Goal: Task Accomplishment & Management: Manage account settings

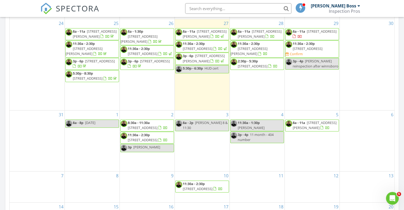
scroll to position [492, 412]
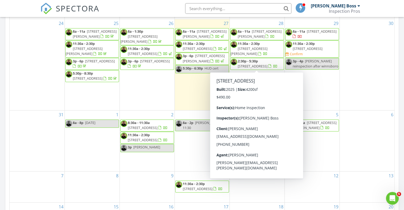
click at [262, 64] on span "281 Horse Farm Pl , Lexington 29072" at bounding box center [253, 66] width 30 height 5
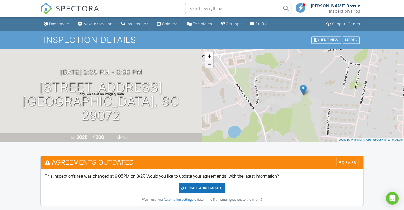
click at [209, 65] on link "−" at bounding box center [209, 64] width 8 height 8
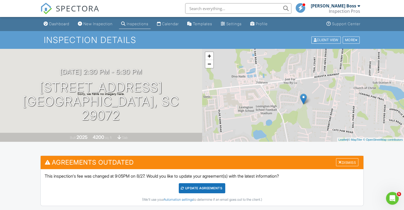
drag, startPoint x: 258, startPoint y: 75, endPoint x: 258, endPoint y: 87, distance: 11.7
click at [258, 87] on div "+ − Leaflet | © MapTiler © OpenStreetMap contributors" at bounding box center [303, 95] width 202 height 93
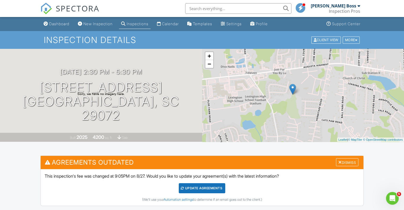
drag, startPoint x: 298, startPoint y: 124, endPoint x: 287, endPoint y: 112, distance: 15.8
click at [287, 112] on div "+ − Leaflet | © MapTiler © OpenStreetMap contributors" at bounding box center [303, 95] width 202 height 93
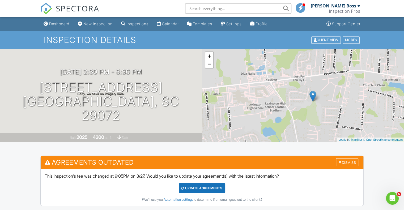
drag, startPoint x: 311, startPoint y: 78, endPoint x: 333, endPoint y: 86, distance: 22.8
click at [333, 86] on div "+ − Leaflet | © MapTiler © OpenStreetMap contributors" at bounding box center [303, 95] width 202 height 93
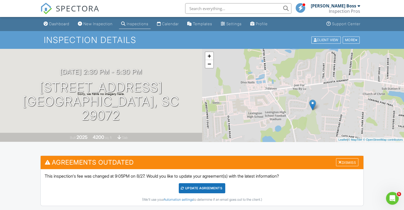
drag, startPoint x: 251, startPoint y: 82, endPoint x: 252, endPoint y: 134, distance: 51.6
click at [252, 134] on div "+ − Leaflet | © MapTiler © OpenStreetMap contributors" at bounding box center [303, 95] width 202 height 93
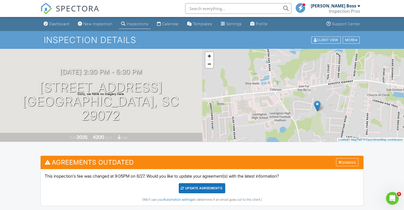
drag, startPoint x: 251, startPoint y: 93, endPoint x: 254, endPoint y: 40, distance: 53.2
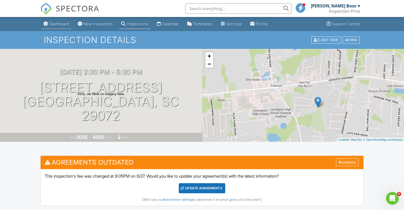
click at [57, 24] on div "Dashboard" at bounding box center [59, 24] width 20 height 5
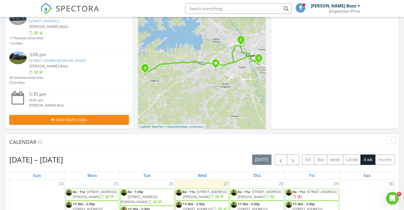
scroll to position [186, 0]
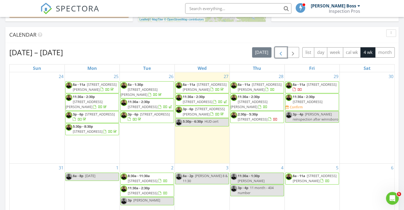
click at [286, 54] on button "button" at bounding box center [281, 52] width 12 height 11
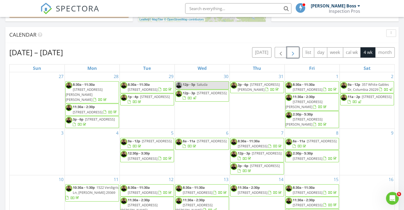
click at [298, 52] on button "button" at bounding box center [293, 52] width 12 height 11
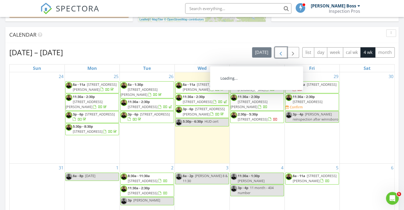
click at [280, 54] on span "button" at bounding box center [281, 52] width 6 height 6
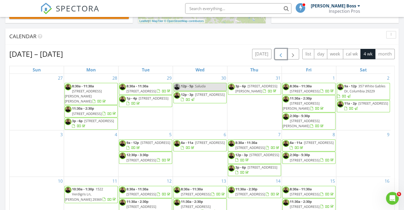
scroll to position [106, 0]
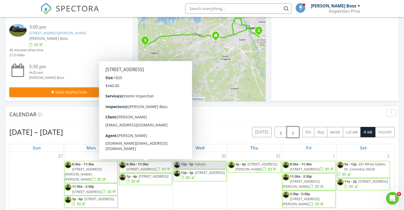
click at [289, 132] on button "button" at bounding box center [293, 132] width 12 height 11
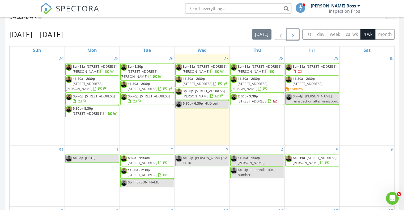
scroll to position [213, 0]
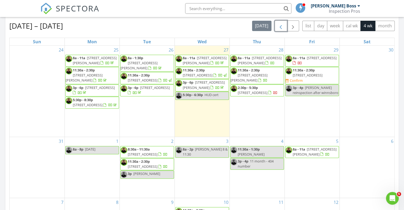
click at [279, 27] on span "button" at bounding box center [281, 26] width 6 height 6
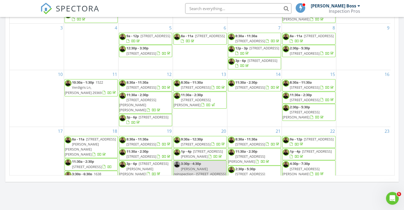
scroll to position [186, 0]
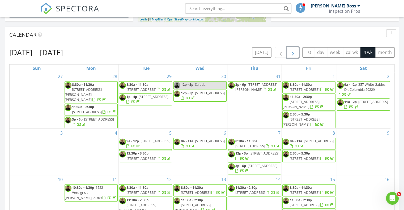
click at [296, 55] on span "button" at bounding box center [293, 52] width 6 height 6
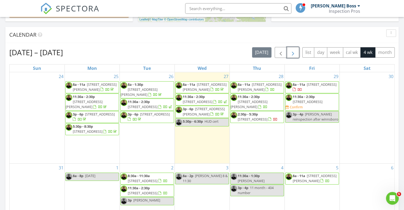
click at [254, 88] on span "1059 Goose Branch Dr, Hopkins 29061" at bounding box center [260, 87] width 44 height 10
